Goal: Information Seeking & Learning: Learn about a topic

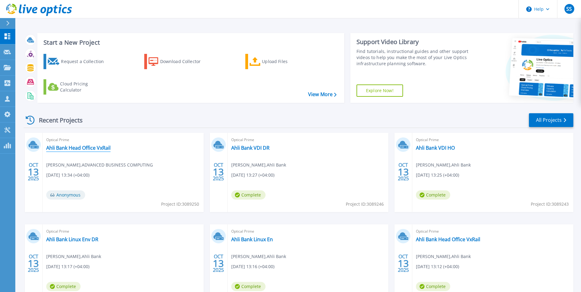
click at [79, 148] on link "Ahli Bank Head Office VxRail" at bounding box center [78, 148] width 64 height 6
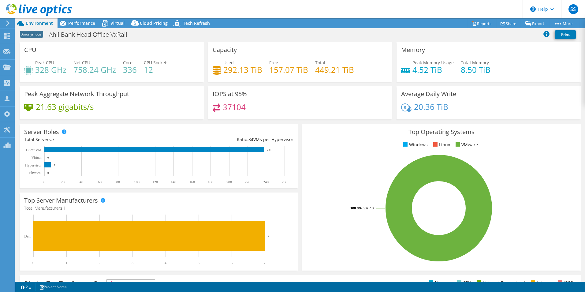
select select "USD"
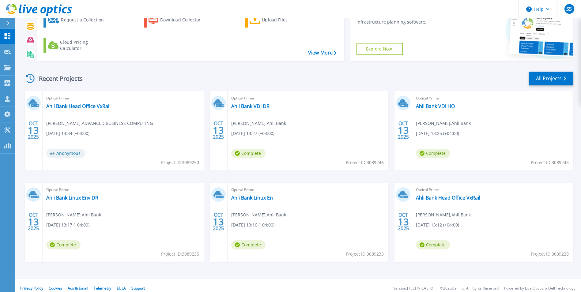
scroll to position [47, 0]
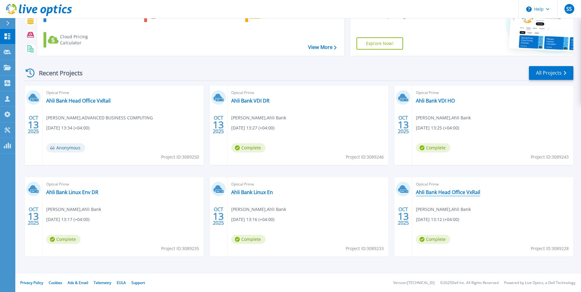
click at [444, 193] on link "Ahli Bank Head Office VxRail" at bounding box center [448, 192] width 64 height 6
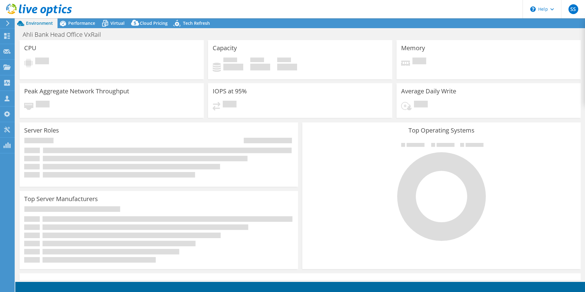
select select "USD"
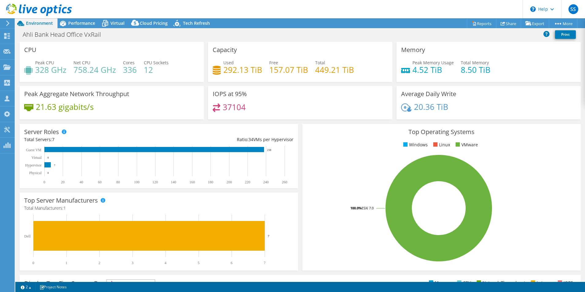
click at [89, 53] on div "CPU Peak CPU 328 GHz Net CPU 758.24 GHz Cores 336 CPU Sockets 12" at bounding box center [112, 62] width 184 height 40
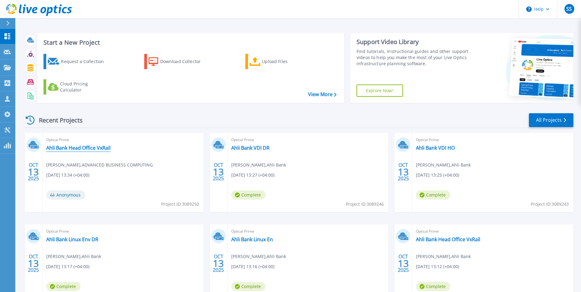
click at [94, 148] on link "Ahli Bank Head Office VxRail" at bounding box center [78, 148] width 64 height 6
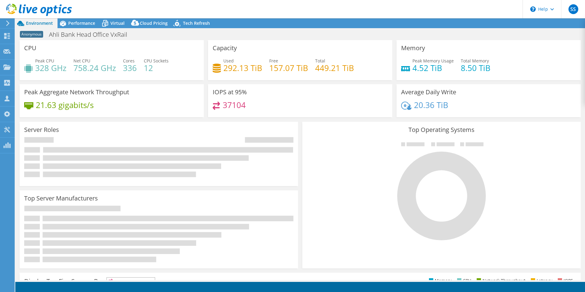
select select "USD"
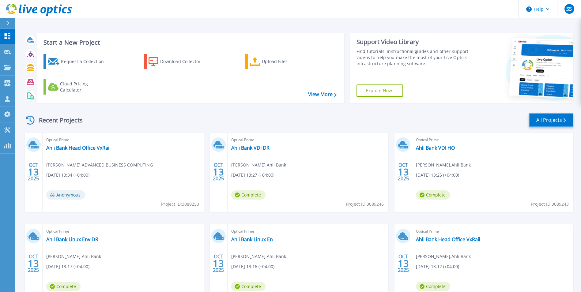
click at [549, 118] on link "All Projects" at bounding box center [551, 120] width 44 height 14
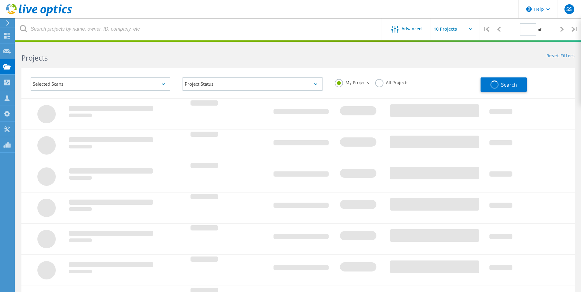
type input "1"
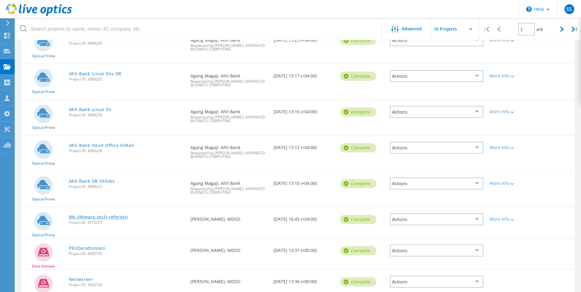
scroll to position [153, 0]
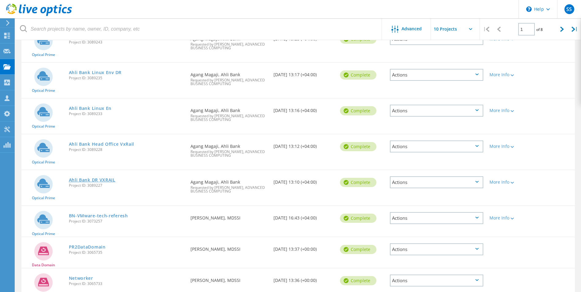
click at [93, 179] on link "Ahli Bank DR VXRAIL" at bounding box center [92, 180] width 47 height 4
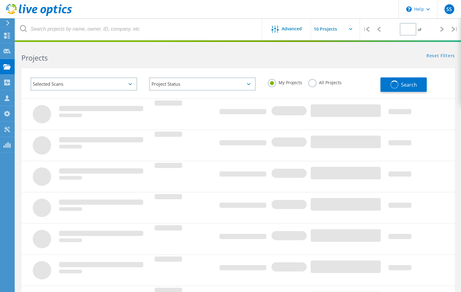
type input "1"
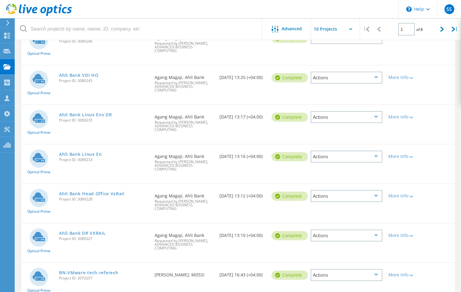
scroll to position [153, 0]
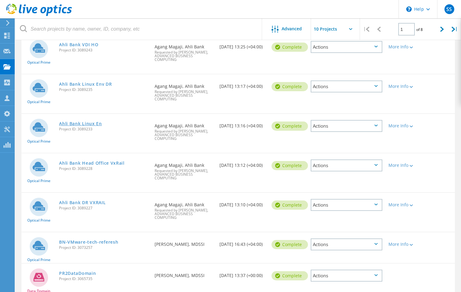
click at [93, 122] on link "Ahli Bank Linux En" at bounding box center [80, 124] width 43 height 4
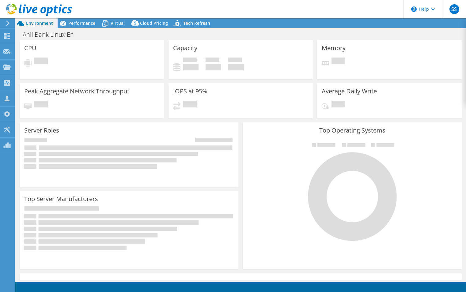
select select "USD"
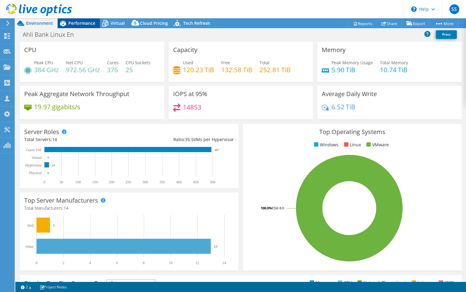
click at [81, 24] on span "Performance" at bounding box center [81, 23] width 27 height 6
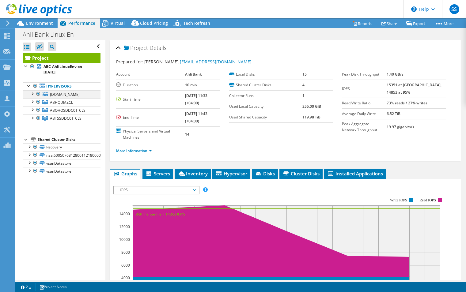
click at [33, 95] on div at bounding box center [32, 93] width 6 height 6
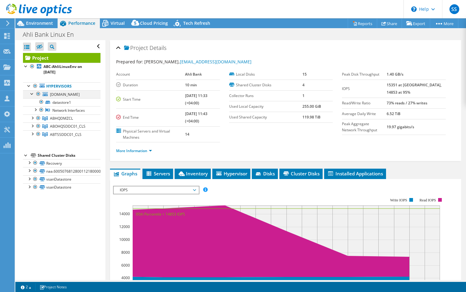
click at [33, 95] on div at bounding box center [32, 93] width 6 height 6
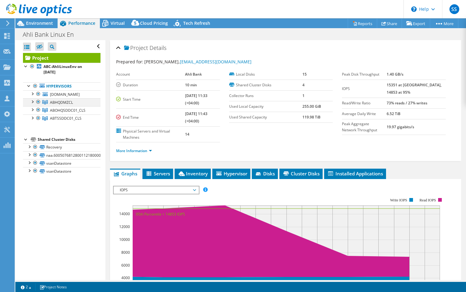
click at [33, 103] on div at bounding box center [32, 101] width 6 height 6
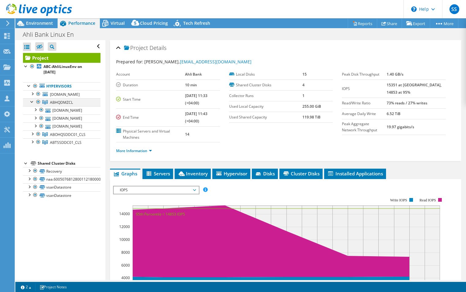
click at [33, 103] on div at bounding box center [32, 101] width 6 height 6
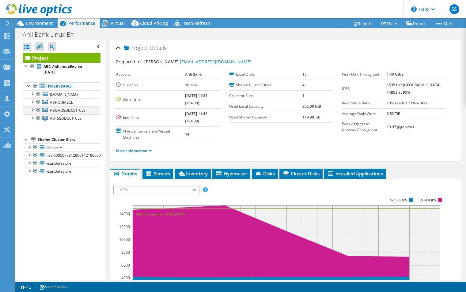
click at [32, 111] on div at bounding box center [32, 109] width 6 height 6
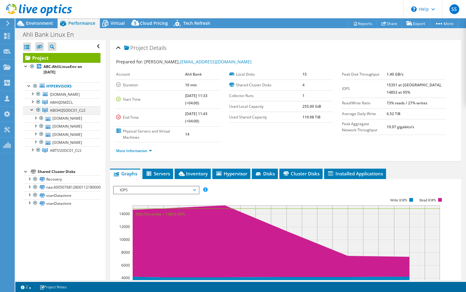
click at [32, 111] on div at bounding box center [32, 109] width 6 height 6
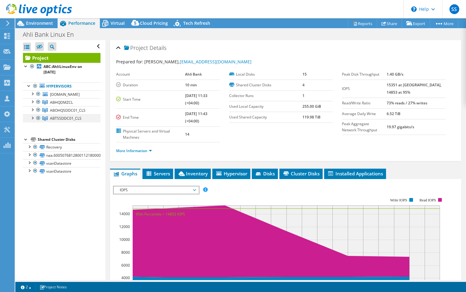
click at [32, 118] on div at bounding box center [32, 118] width 6 height 6
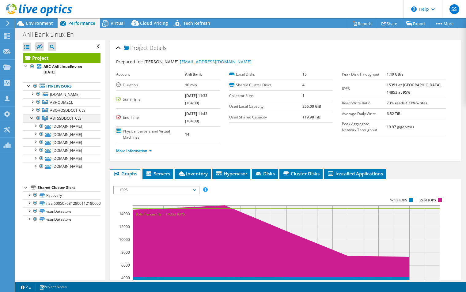
click at [32, 120] on div at bounding box center [32, 118] width 6 height 6
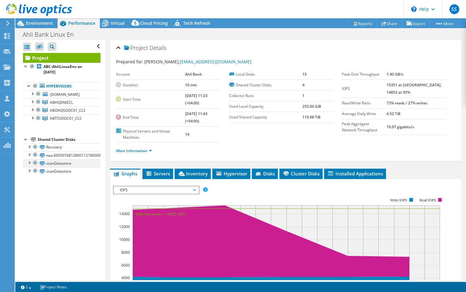
click at [30, 164] on div at bounding box center [29, 162] width 6 height 6
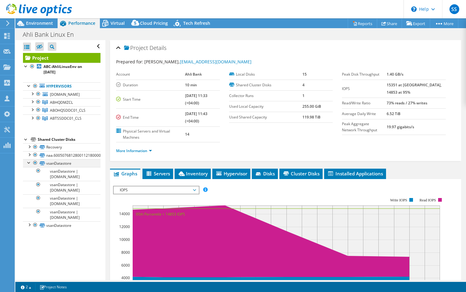
click at [30, 164] on div at bounding box center [29, 162] width 6 height 6
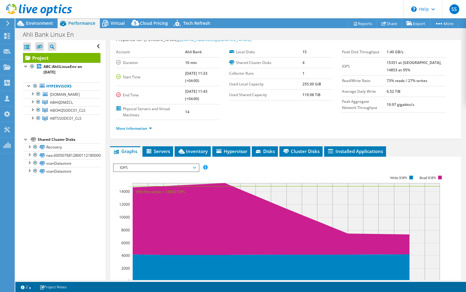
scroll to position [31, 0]
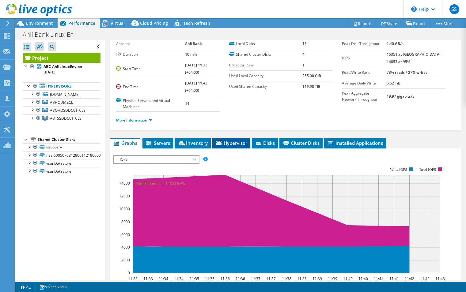
click at [231, 145] on span "Hypervisor" at bounding box center [231, 143] width 32 height 6
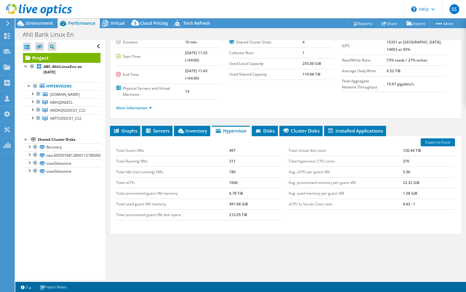
scroll to position [52, 0]
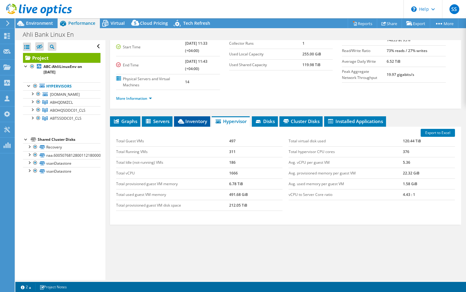
click at [192, 122] on span "Inventory" at bounding box center [192, 121] width 30 height 6
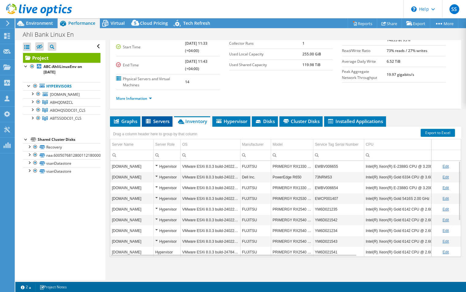
click at [155, 121] on span "Servers" at bounding box center [157, 121] width 24 height 6
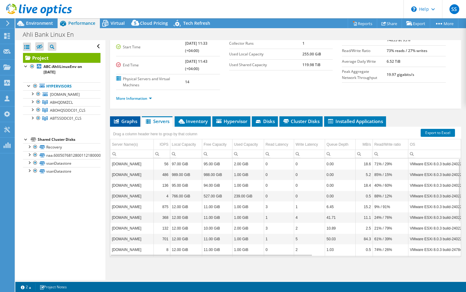
click at [120, 121] on span "Graphs" at bounding box center [125, 121] width 24 height 6
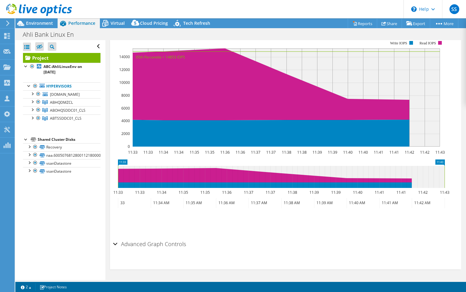
scroll to position [4, 0]
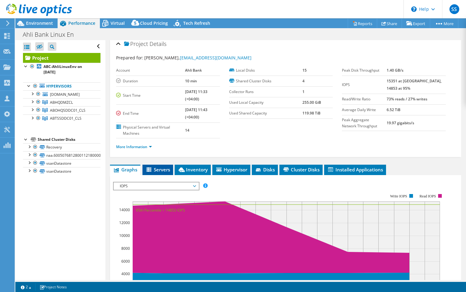
click at [163, 170] on span "Servers" at bounding box center [157, 170] width 24 height 6
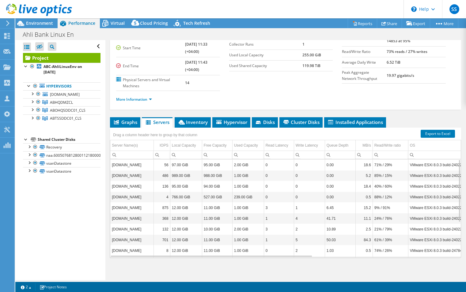
scroll to position [52, 0]
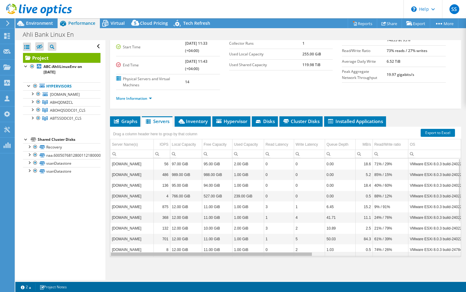
drag, startPoint x: 273, startPoint y: 255, endPoint x: 242, endPoint y: 248, distance: 31.9
click at [247, 250] on body "SS Channel Partner Shadi Salman shadi.salman@abc-oman.om ADVANCED BUSINESS COMP…" at bounding box center [233, 146] width 466 height 292
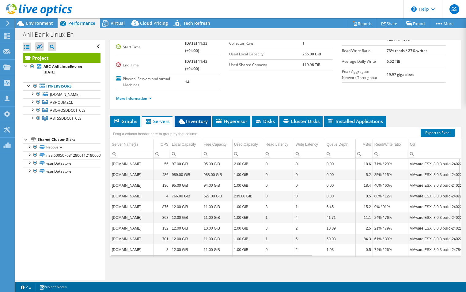
click at [194, 125] on li "Inventory" at bounding box center [193, 121] width 36 height 10
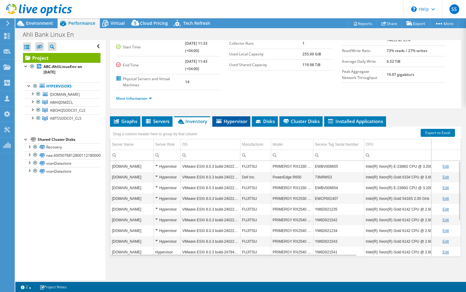
click at [228, 118] on span "Hypervisor" at bounding box center [231, 121] width 32 height 6
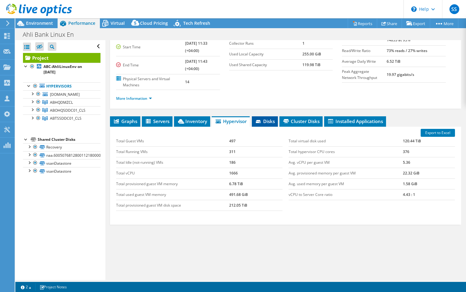
click at [266, 123] on span "Disks" at bounding box center [265, 121] width 20 height 6
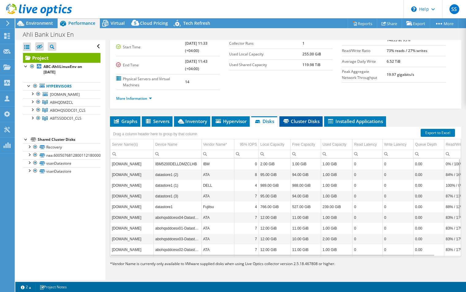
click at [304, 123] on span "Cluster Disks" at bounding box center [300, 121] width 37 height 6
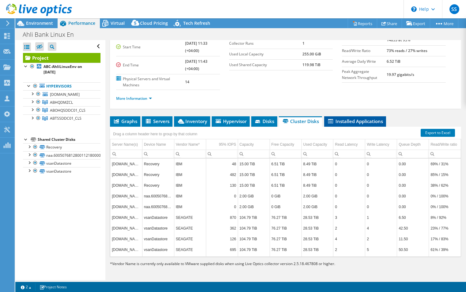
click at [344, 122] on span "Installed Applications" at bounding box center [355, 121] width 56 height 6
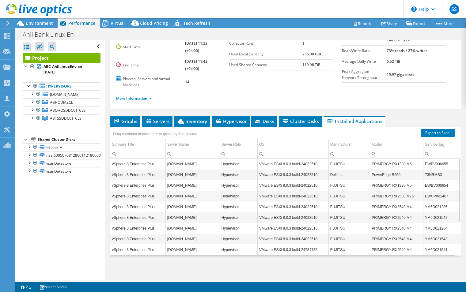
scroll to position [0, 0]
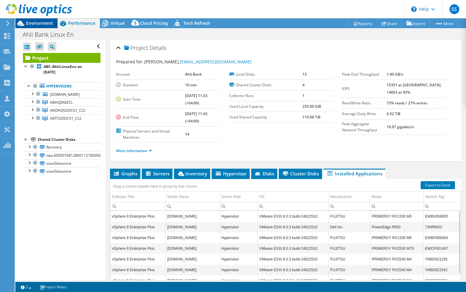
click at [37, 24] on span "Environment" at bounding box center [39, 23] width 27 height 6
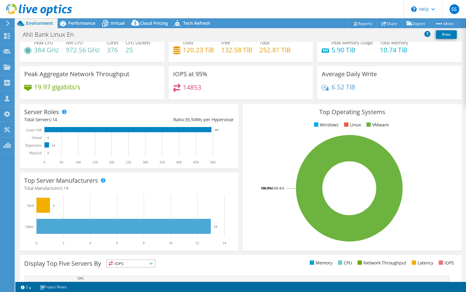
scroll to position [31, 0]
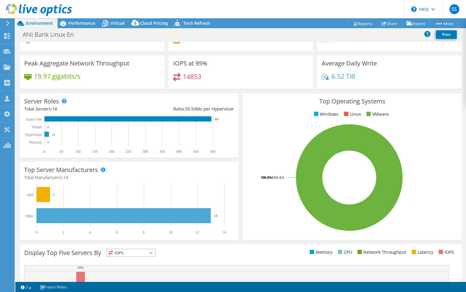
click at [46, 135] on rect at bounding box center [46, 134] width 5 height 5
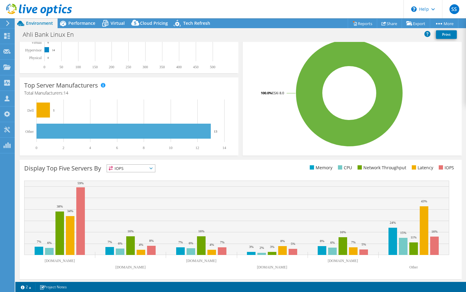
scroll to position [117, 0]
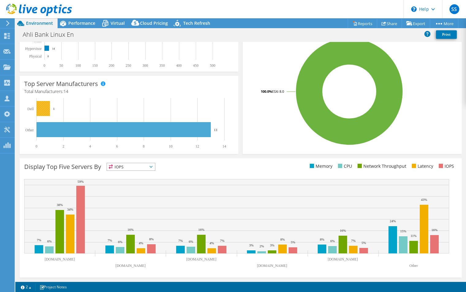
click at [48, 109] on rect at bounding box center [42, 108] width 13 height 15
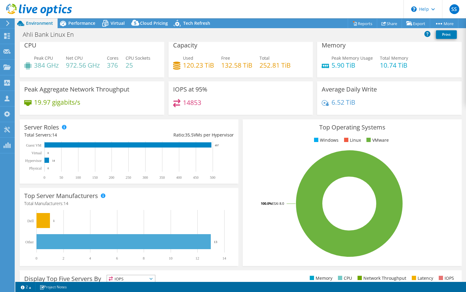
scroll to position [0, 0]
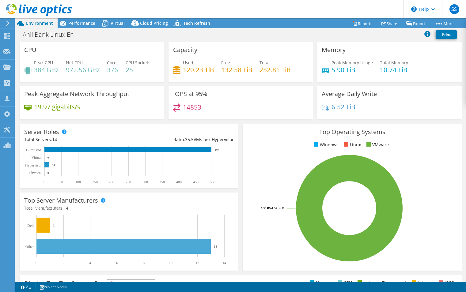
click at [47, 166] on rect at bounding box center [46, 164] width 5 height 5
click at [110, 21] on icon at bounding box center [105, 23] width 11 height 11
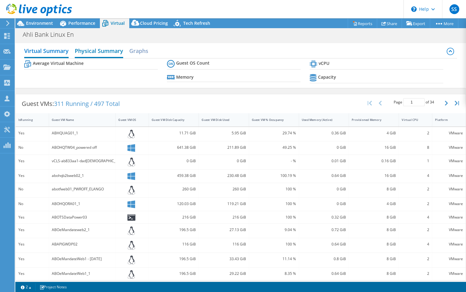
click at [99, 55] on h2 "Physical Summary" at bounding box center [99, 51] width 48 height 13
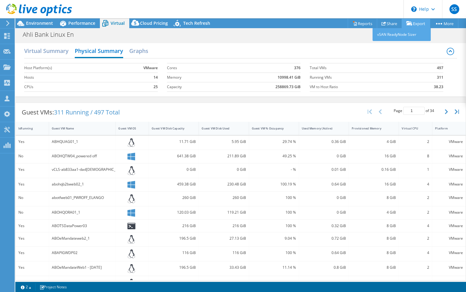
click at [416, 23] on link "Export" at bounding box center [415, 23] width 28 height 9
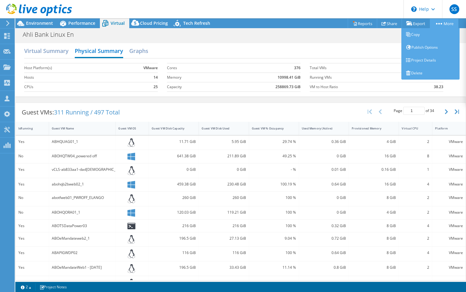
click at [444, 24] on link "More" at bounding box center [444, 23] width 28 height 9
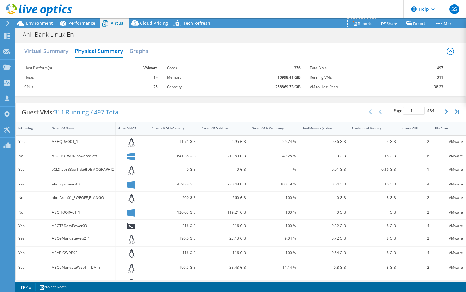
click at [362, 24] on link "Reports" at bounding box center [362, 23] width 29 height 9
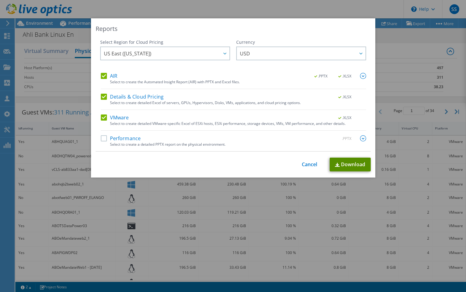
click at [349, 163] on link "Download" at bounding box center [349, 165] width 41 height 14
click at [305, 163] on link "Cancel" at bounding box center [310, 165] width 16 height 6
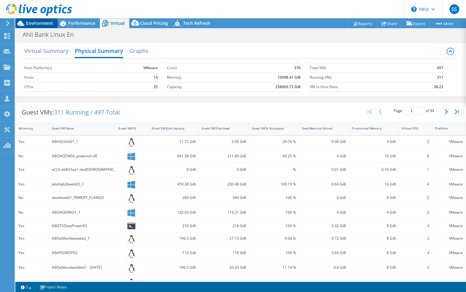
click at [43, 25] on span "Environment" at bounding box center [39, 23] width 27 height 6
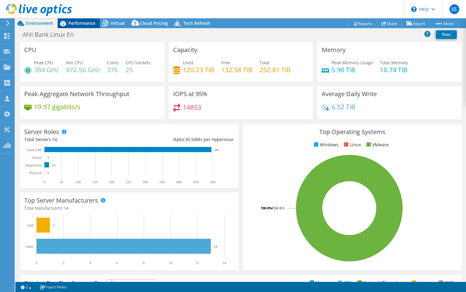
click at [89, 23] on span "Performance" at bounding box center [81, 23] width 27 height 6
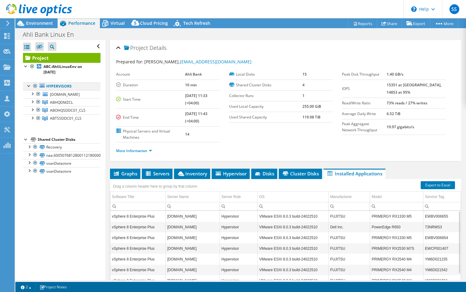
click at [30, 85] on div at bounding box center [29, 85] width 6 height 6
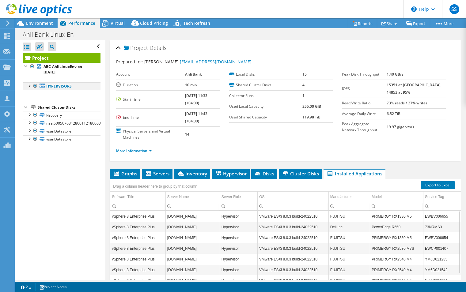
click at [29, 85] on div at bounding box center [29, 85] width 6 height 6
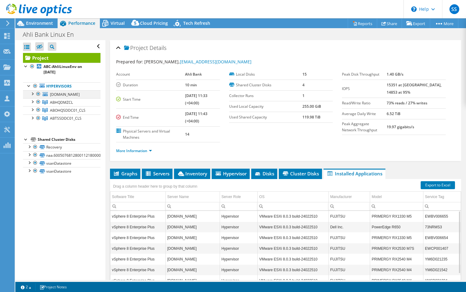
click at [33, 94] on div at bounding box center [32, 93] width 6 height 6
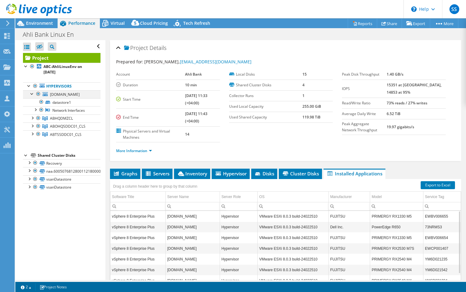
click at [29, 94] on div at bounding box center [32, 93] width 6 height 6
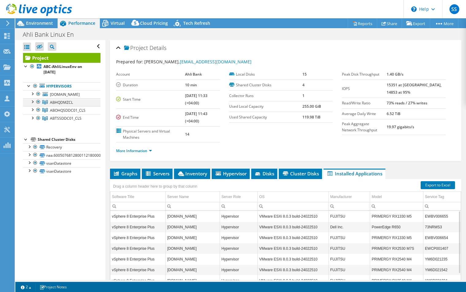
click at [33, 103] on div at bounding box center [32, 101] width 6 height 6
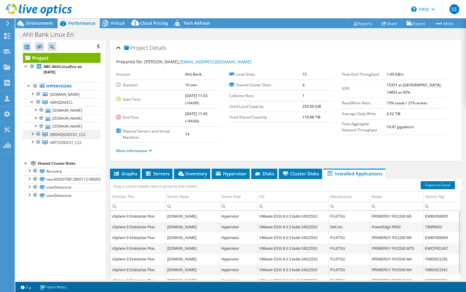
click at [32, 135] on div at bounding box center [32, 133] width 6 height 6
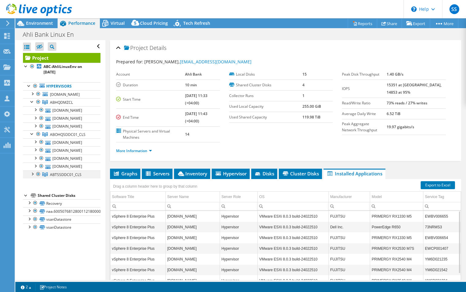
click at [34, 173] on div at bounding box center [32, 174] width 6 height 6
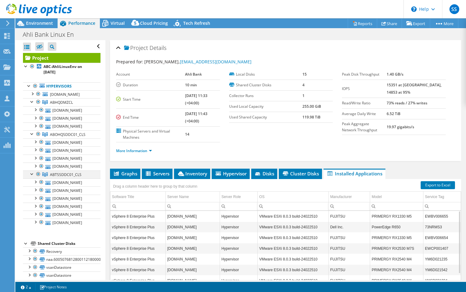
click at [34, 173] on div at bounding box center [32, 174] width 6 height 6
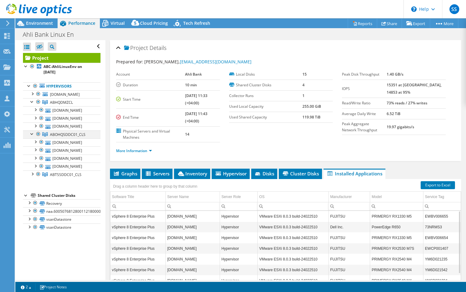
click at [31, 135] on div at bounding box center [32, 133] width 6 height 6
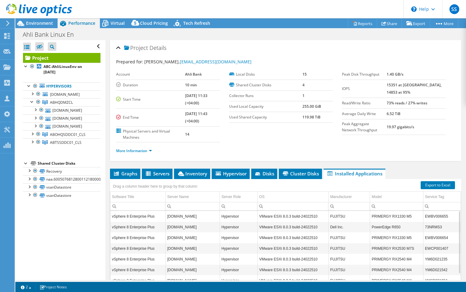
click at [148, 133] on label "Physical Servers and Virtual Machines" at bounding box center [150, 134] width 69 height 12
click at [143, 151] on link "More Information" at bounding box center [134, 150] width 36 height 5
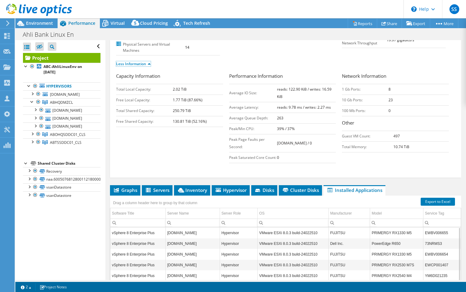
scroll to position [92, 0]
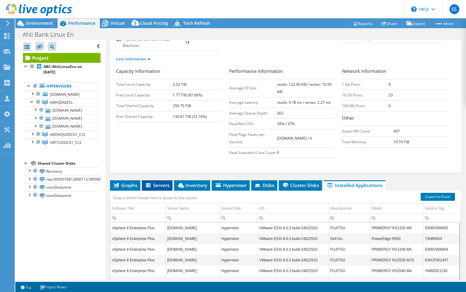
click at [166, 188] on span "Servers" at bounding box center [157, 185] width 24 height 6
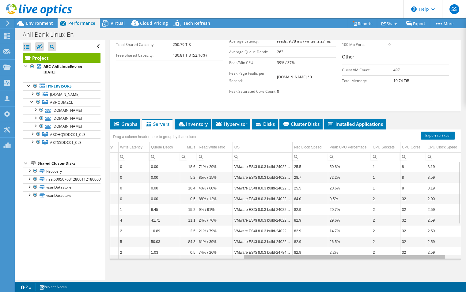
scroll to position [0, 246]
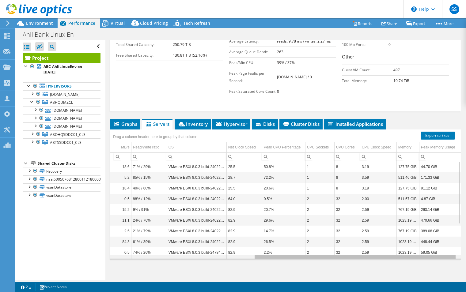
drag, startPoint x: 308, startPoint y: 266, endPoint x: 467, endPoint y: 286, distance: 160.8
click at [465, 286] on html "SS Channel Partner Shadi Salman shadi.salman@abc-oman.om ADVANCED BUSINESS COMP…" at bounding box center [233, 146] width 466 height 292
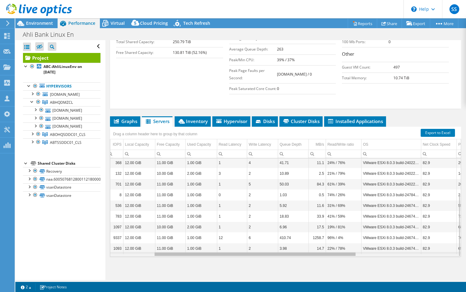
scroll to position [0, 0]
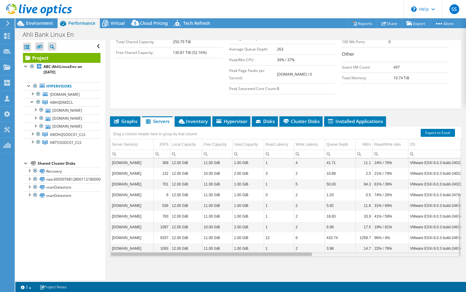
drag, startPoint x: 358, startPoint y: 255, endPoint x: 182, endPoint y: 238, distance: 177.5
click at [182, 238] on body "SS Channel Partner Shadi Salman shadi.salman@abc-oman.om ADVANCED BUSINESS COMP…" at bounding box center [233, 146] width 466 height 292
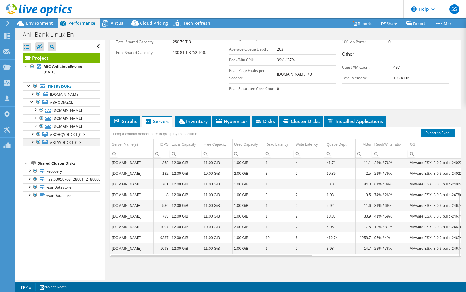
click at [33, 142] on div at bounding box center [32, 141] width 6 height 6
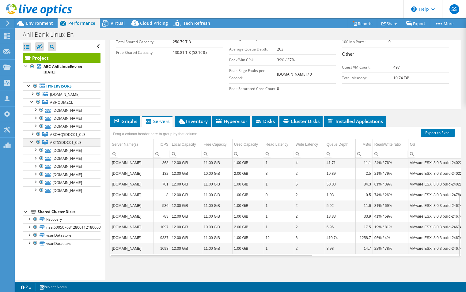
click at [33, 142] on div at bounding box center [32, 141] width 6 height 6
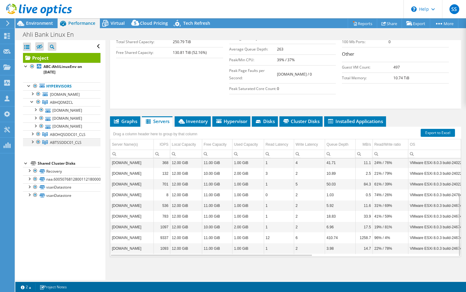
click at [33, 142] on div at bounding box center [32, 141] width 6 height 6
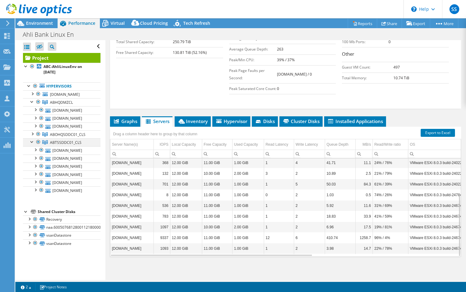
click at [33, 142] on div at bounding box center [32, 141] width 6 height 6
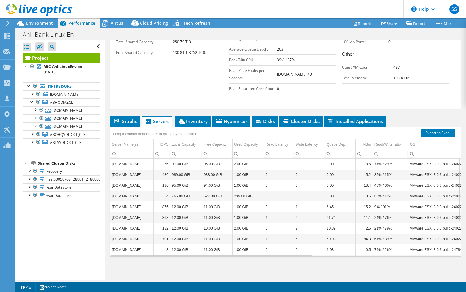
scroll to position [55, 0]
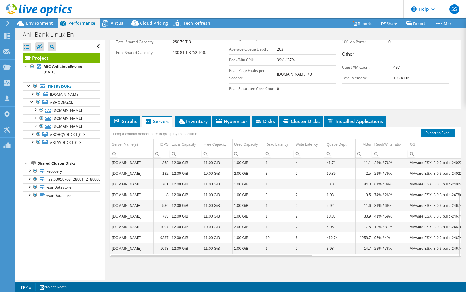
click at [137, 200] on td "abotsesx06.ahli.om" at bounding box center [131, 195] width 43 height 11
click at [137, 197] on td "abotsesx06.ahli.om" at bounding box center [131, 195] width 43 height 11
click at [136, 206] on td "abotsesx02.ahli.om" at bounding box center [131, 205] width 43 height 11
click at [136, 218] on td "abotsesx01.ahli.om" at bounding box center [131, 216] width 43 height 11
click at [133, 226] on td "abotsesx05.ahli.om" at bounding box center [131, 227] width 43 height 11
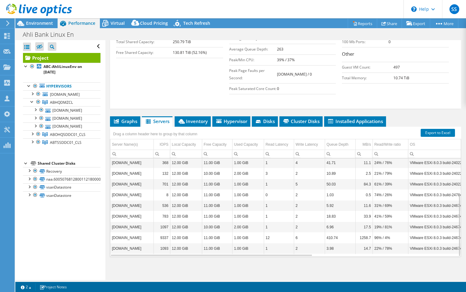
click at [133, 238] on td "abotsesx03.ahli.om" at bounding box center [131, 237] width 43 height 11
click at [136, 250] on td "abotsesx04.ahli.om" at bounding box center [131, 248] width 43 height 11
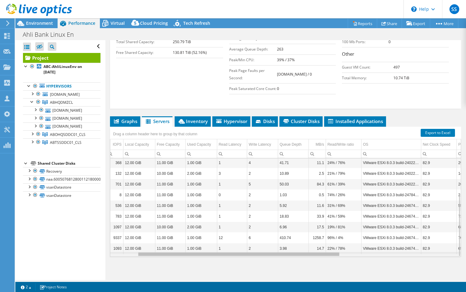
scroll to position [0, 53]
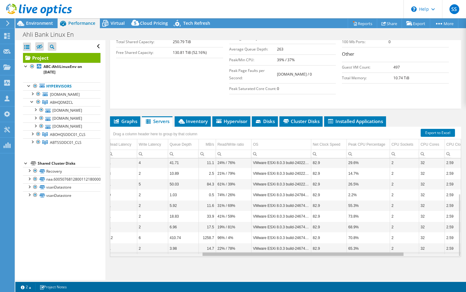
drag, startPoint x: 284, startPoint y: 254, endPoint x: 377, endPoint y: 266, distance: 94.5
click at [377, 266] on body "SS Channel Partner Shadi Salman shadi.salman@abc-oman.om ADVANCED BUSINESS COMP…" at bounding box center [233, 146] width 466 height 292
click at [355, 195] on td "2.2%" at bounding box center [367, 195] width 43 height 11
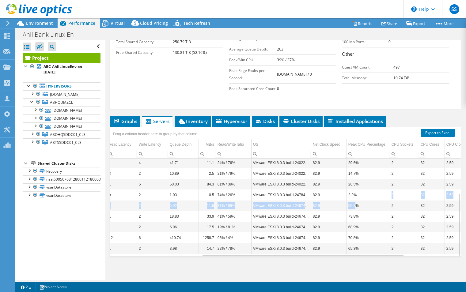
drag, startPoint x: 355, startPoint y: 194, endPoint x: 356, endPoint y: 203, distance: 9.3
click at [356, 203] on tbody "abhqfjdmz02.ahli.om 56 97.00 GiB 95.00 GiB 2.00 GiB 0 0 0.00 18.6 71% / 29% VMw…" at bounding box center [249, 179] width 592 height 150
drag, startPoint x: 356, startPoint y: 203, endPoint x: 356, endPoint y: 195, distance: 7.7
click at [356, 195] on td "2.2%" at bounding box center [367, 195] width 43 height 11
click at [357, 205] on td "55.3%" at bounding box center [367, 205] width 43 height 11
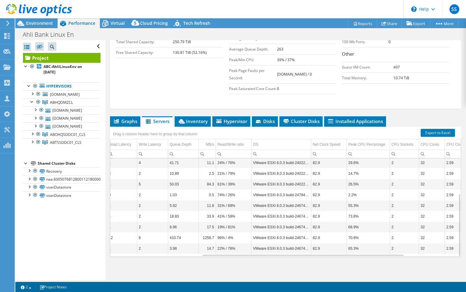
click at [358, 217] on td "73.8%" at bounding box center [367, 216] width 43 height 11
click at [358, 227] on td "68.9%" at bounding box center [367, 227] width 43 height 11
click at [358, 236] on td "70.8%" at bounding box center [367, 237] width 43 height 11
click at [359, 247] on td "65.3%" at bounding box center [367, 248] width 43 height 11
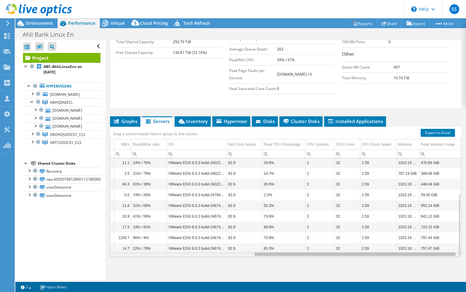
drag, startPoint x: 356, startPoint y: 255, endPoint x: 395, endPoint y: 256, distance: 38.6
click at [395, 256] on body "SS Channel Partner Shadi Salman shadi.salman@abc-oman.om ADVANCED BUSINESS COMP…" at bounding box center [233, 146] width 466 height 292
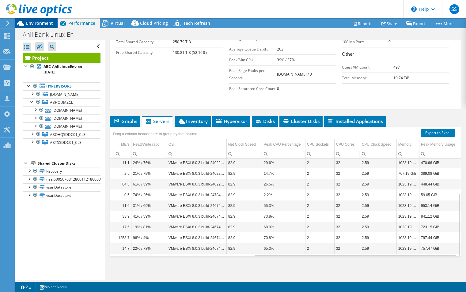
click at [34, 22] on span "Environment" at bounding box center [39, 23] width 27 height 6
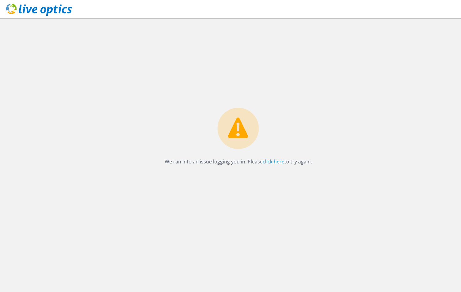
drag, startPoint x: 274, startPoint y: 162, endPoint x: 316, endPoint y: 67, distance: 103.9
click at [274, 162] on link "click here" at bounding box center [274, 161] width 22 height 7
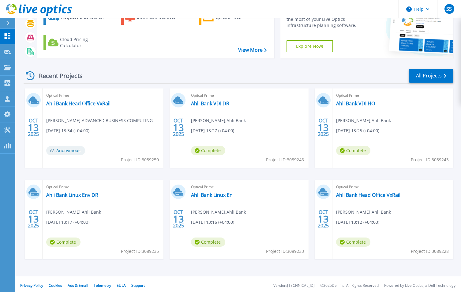
scroll to position [47, 0]
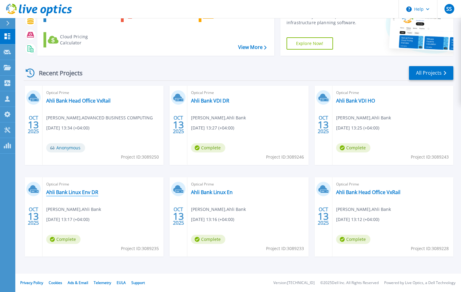
click at [77, 193] on link "Ahli Bank Linux Env DR" at bounding box center [72, 192] width 52 height 6
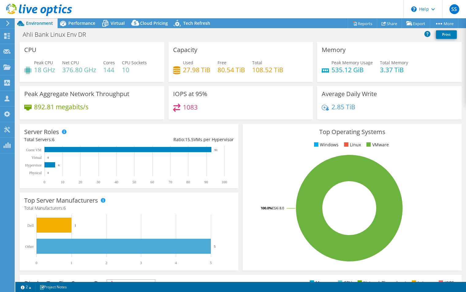
click at [20, 10] on use at bounding box center [39, 10] width 66 height 12
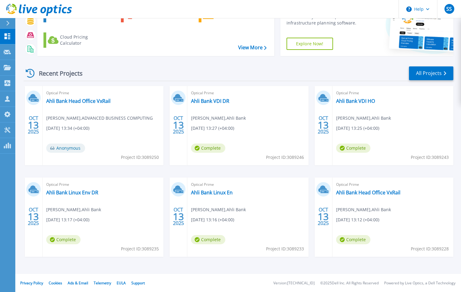
scroll to position [47, 0]
click at [218, 194] on link "Ahli Bank Linux En" at bounding box center [212, 192] width 42 height 6
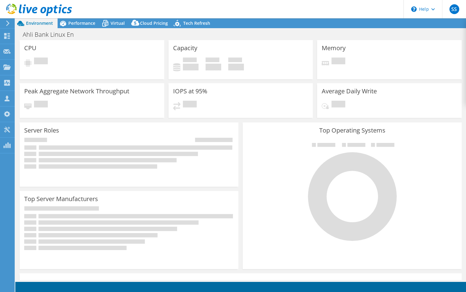
select select "USD"
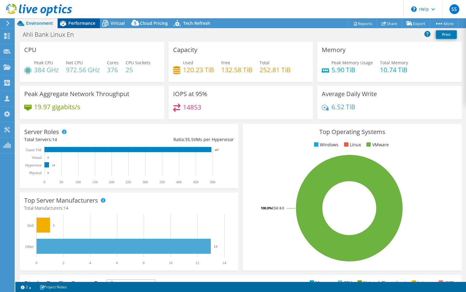
click at [74, 22] on span "Performance" at bounding box center [81, 23] width 27 height 6
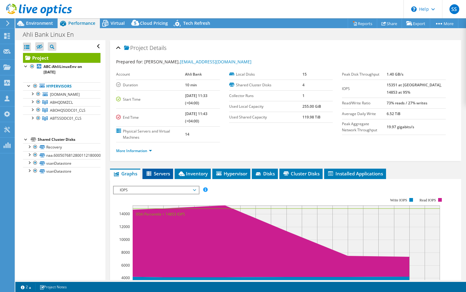
click at [160, 174] on span "Servers" at bounding box center [157, 174] width 24 height 6
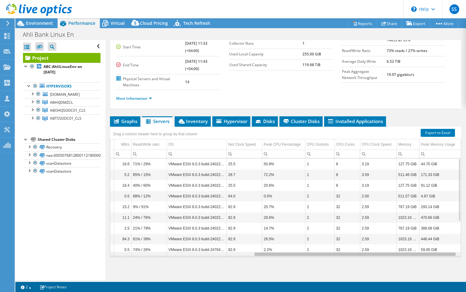
drag, startPoint x: 296, startPoint y: 255, endPoint x: 427, endPoint y: 248, distance: 130.9
click at [452, 274] on body "SS Channel Partner Shadi Salman shadi.salman@abc-oman.om ADVANCED BUSINESS COMP…" at bounding box center [233, 146] width 466 height 292
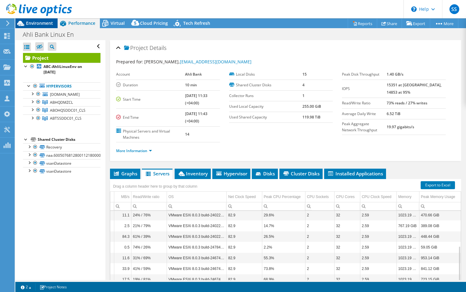
click at [39, 24] on span "Environment" at bounding box center [39, 23] width 27 height 6
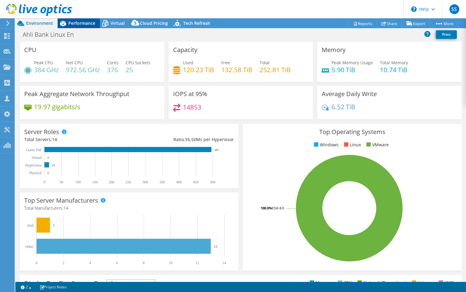
click at [84, 24] on span "Performance" at bounding box center [81, 23] width 27 height 6
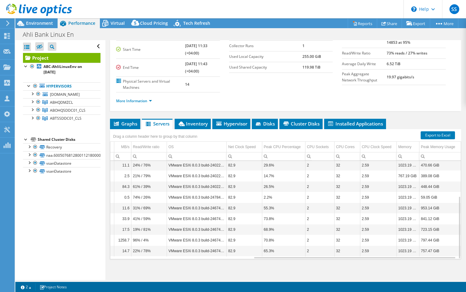
scroll to position [52, 0]
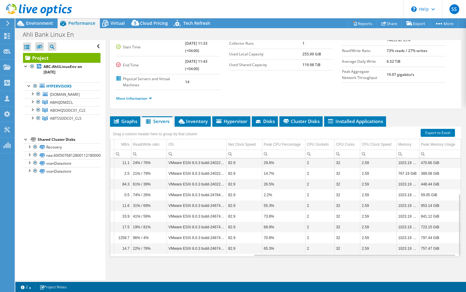
drag, startPoint x: 406, startPoint y: 231, endPoint x: 416, endPoint y: 229, distance: 10.0
click at [406, 231] on td "1023.19 GiB" at bounding box center [407, 227] width 23 height 11
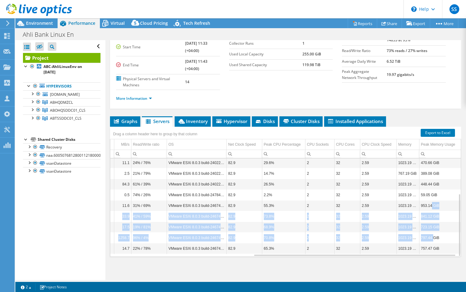
drag, startPoint x: 427, startPoint y: 208, endPoint x: 429, endPoint y: 237, distance: 28.6
click at [429, 237] on tbody "abhqfjdmz02.ahli.om 56 97.00 GiB 95.00 GiB 2.00 GiB 0 0 0.00 18.6 71% / 29% VMw…" at bounding box center [165, 179] width 592 height 150
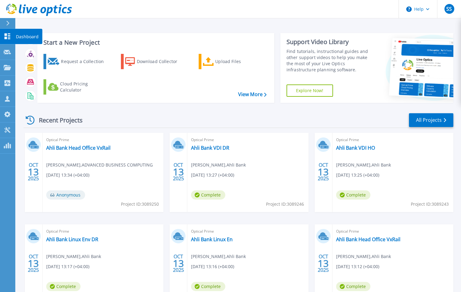
click at [7, 35] on icon at bounding box center [7, 36] width 7 height 6
click at [76, 148] on link "Ahli Bank Head Office VxRail" at bounding box center [78, 148] width 64 height 6
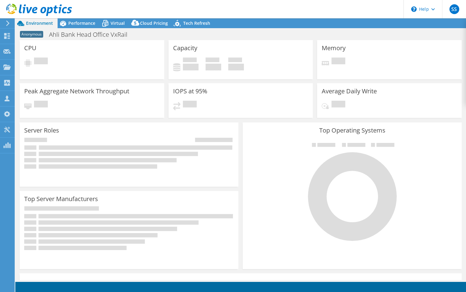
select select "USD"
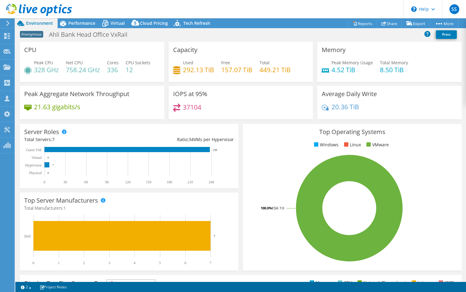
click at [8, 23] on icon at bounding box center [8, 24] width 5 height 6
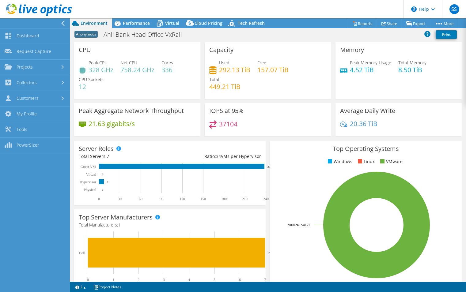
click at [11, 24] on div at bounding box center [33, 23] width 70 height 10
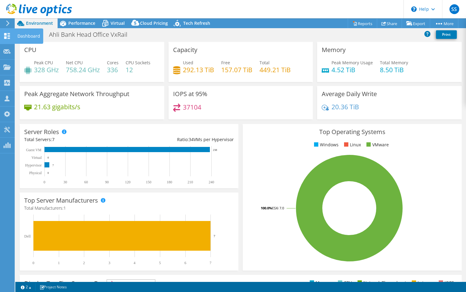
click at [9, 34] on icon at bounding box center [6, 36] width 7 height 6
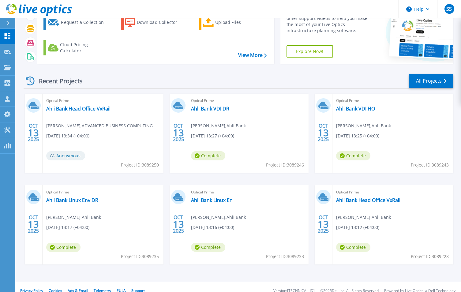
scroll to position [47, 0]
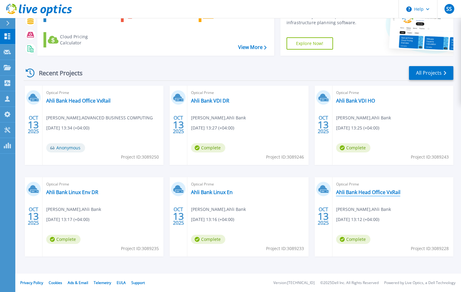
click at [364, 194] on link "Ahli Bank Head Office VxRail" at bounding box center [368, 192] width 64 height 6
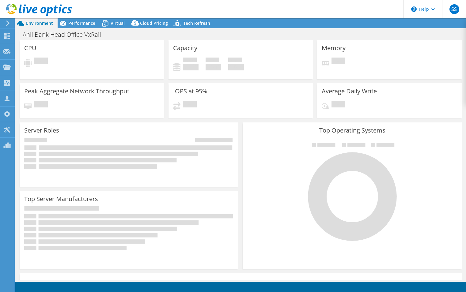
select select "USD"
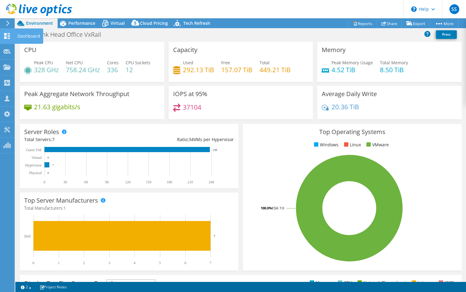
click at [7, 33] on icon at bounding box center [6, 36] width 7 height 6
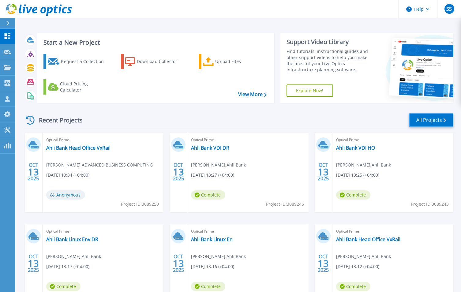
click at [432, 121] on link "All Projects" at bounding box center [431, 120] width 44 height 14
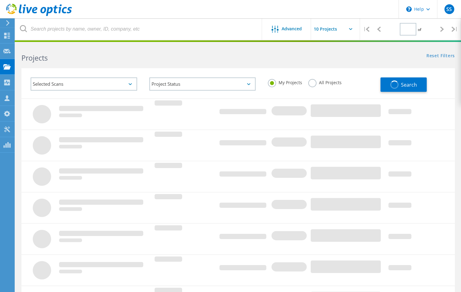
type input "1"
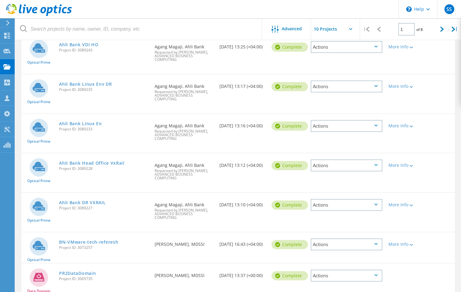
scroll to position [184, 0]
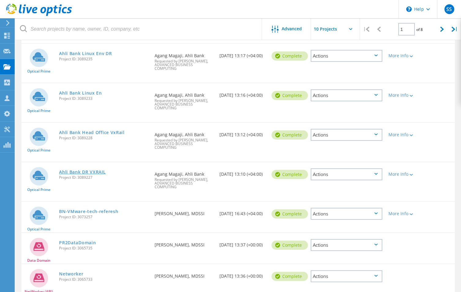
click at [71, 170] on link "Ahli Bank DR VXRAIL" at bounding box center [82, 172] width 47 height 4
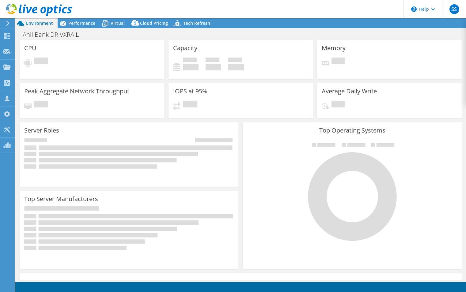
select select "USD"
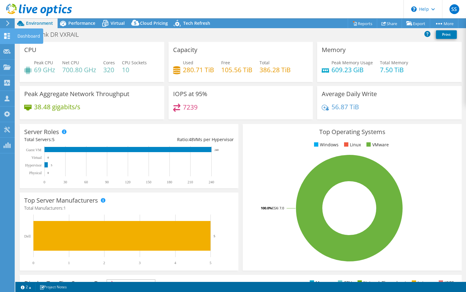
click at [6, 36] on icon at bounding box center [6, 36] width 7 height 6
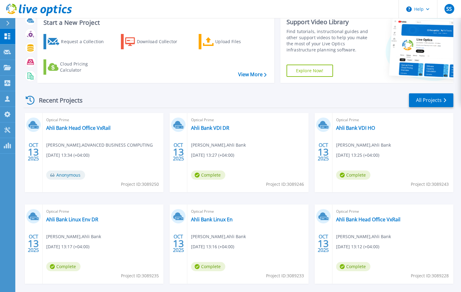
scroll to position [31, 0]
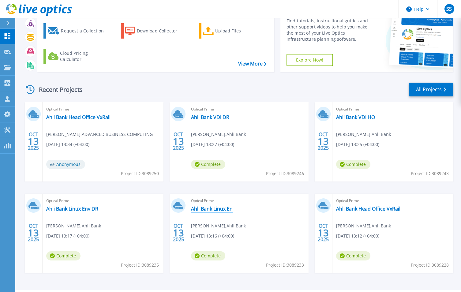
click at [221, 209] on link "Ahli Bank Linux En" at bounding box center [212, 209] width 42 height 6
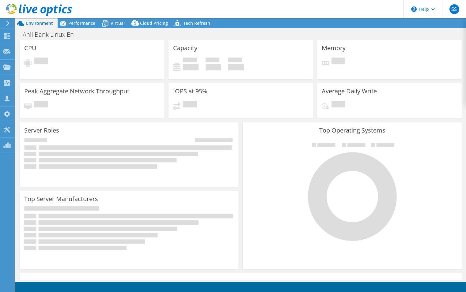
select select "USD"
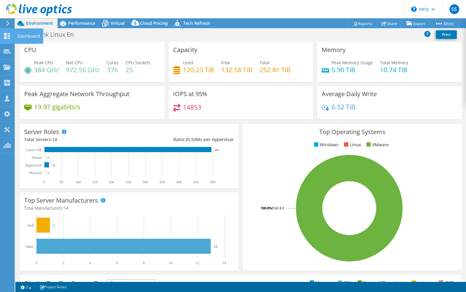
click at [7, 34] on icon at bounding box center [6, 36] width 7 height 6
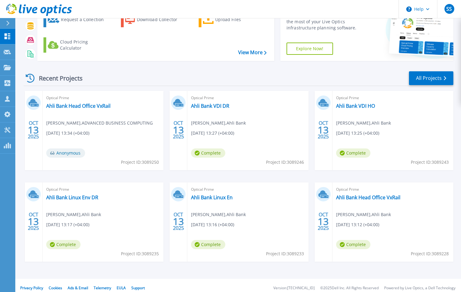
scroll to position [47, 0]
